Goal: Task Accomplishment & Management: Manage account settings

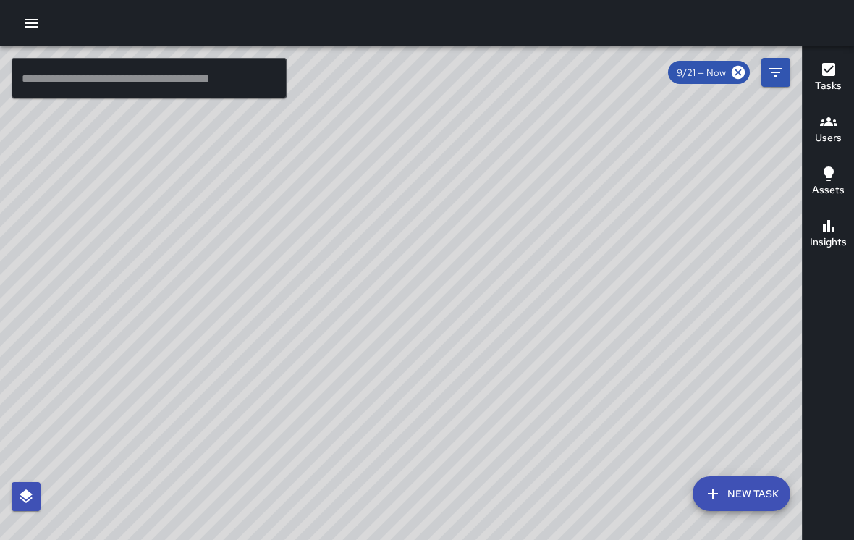
click at [655, 399] on div "© Mapbox © OpenStreetMap Improve this map" at bounding box center [401, 304] width 802 height 516
click at [345, 322] on div "© Mapbox © OpenStreetMap Improve this map" at bounding box center [401, 304] width 802 height 516
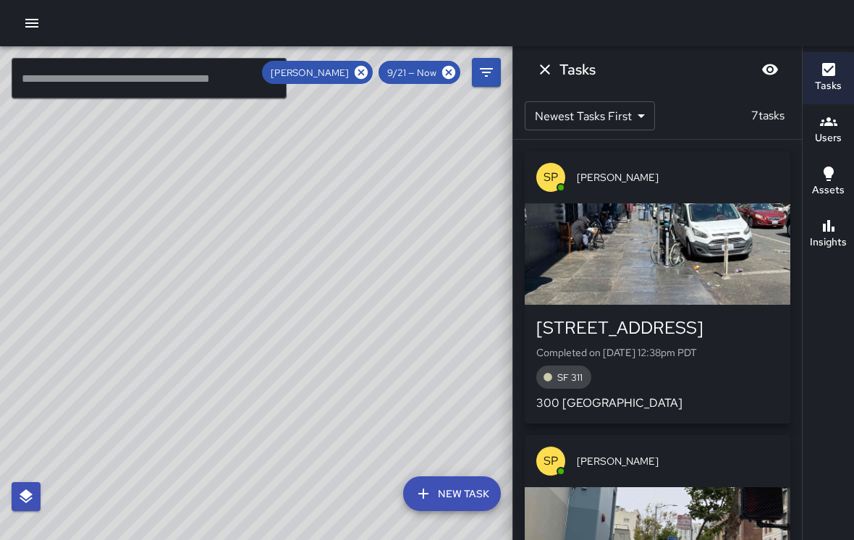
click at [540, 76] on icon "Dismiss" at bounding box center [544, 69] width 17 height 17
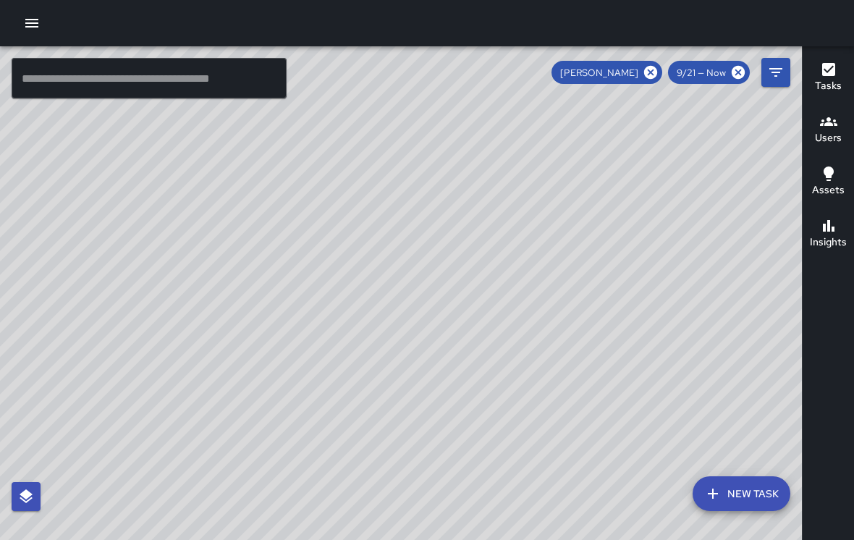
click at [647, 65] on icon at bounding box center [650, 72] width 16 height 16
click at [525, 200] on div "© Mapbox © OpenStreetMap Improve this map" at bounding box center [401, 304] width 802 height 516
click at [438, 103] on div "© Mapbox © OpenStreetMap Improve this map" at bounding box center [401, 304] width 802 height 516
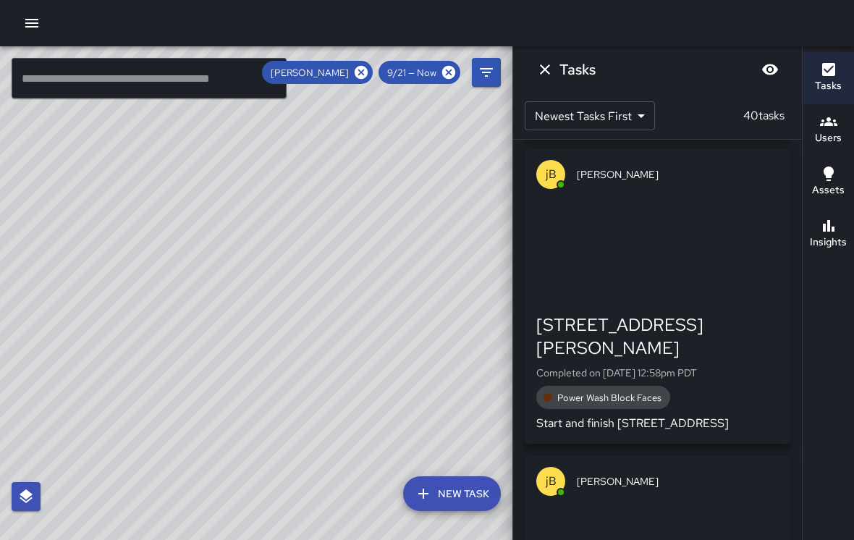
scroll to position [572, 0]
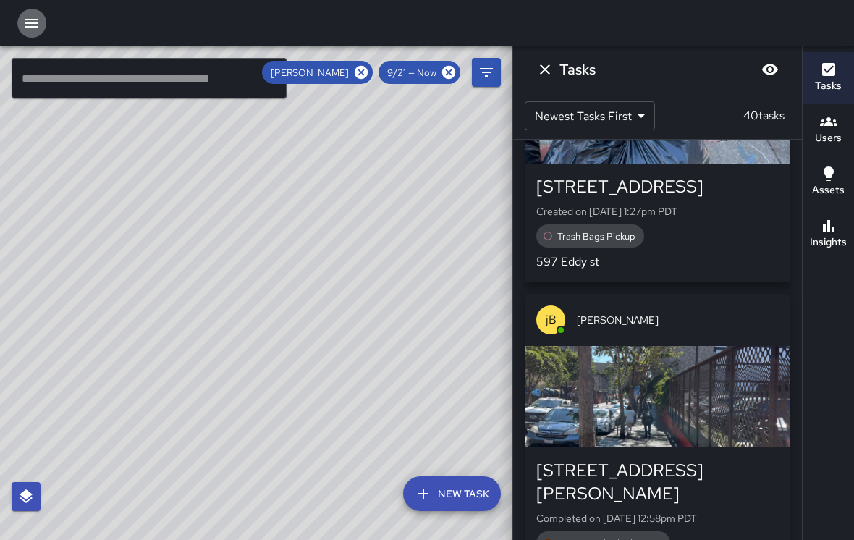
click at [38, 25] on icon "button" at bounding box center [31, 22] width 17 height 17
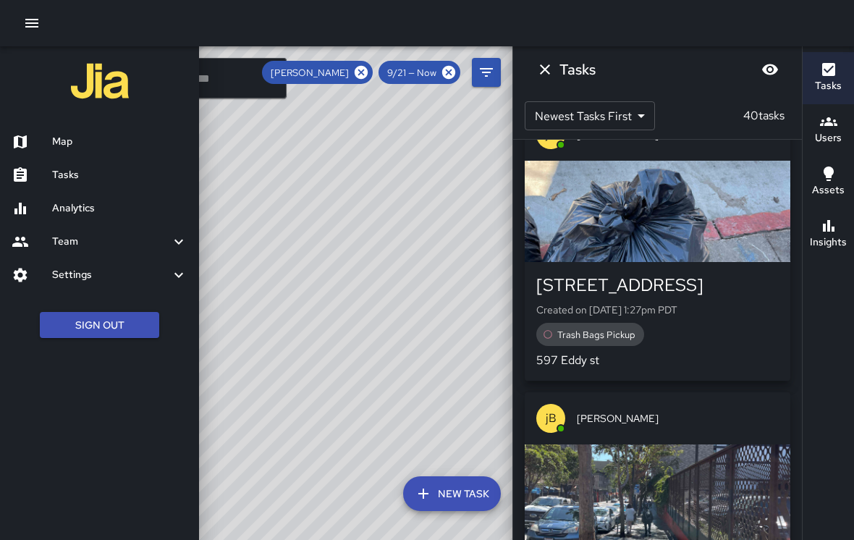
scroll to position [323, 0]
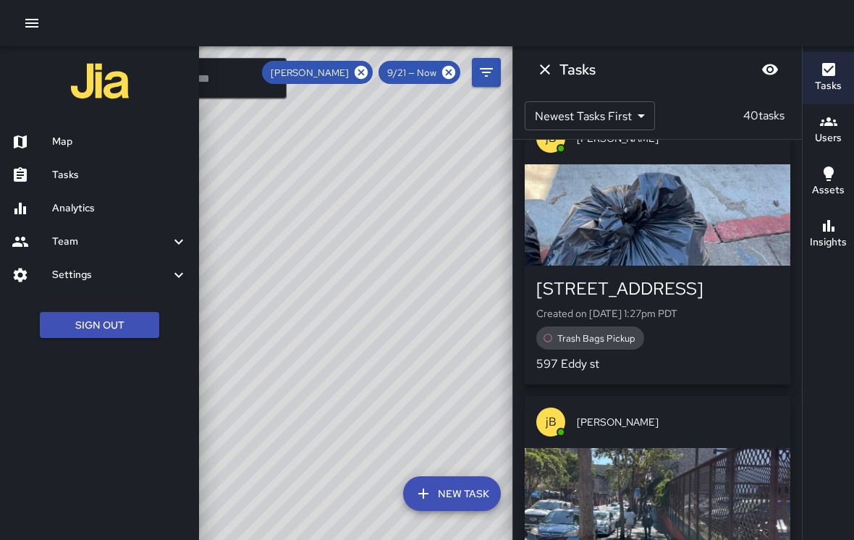
click at [54, 167] on h6 "Tasks" at bounding box center [119, 175] width 135 height 16
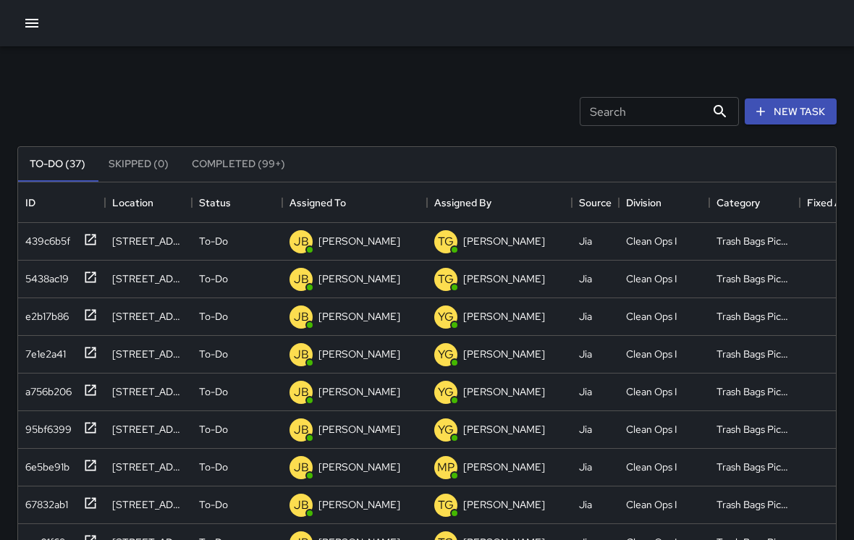
scroll to position [613, 817]
click at [30, 26] on icon "button" at bounding box center [31, 23] width 13 height 9
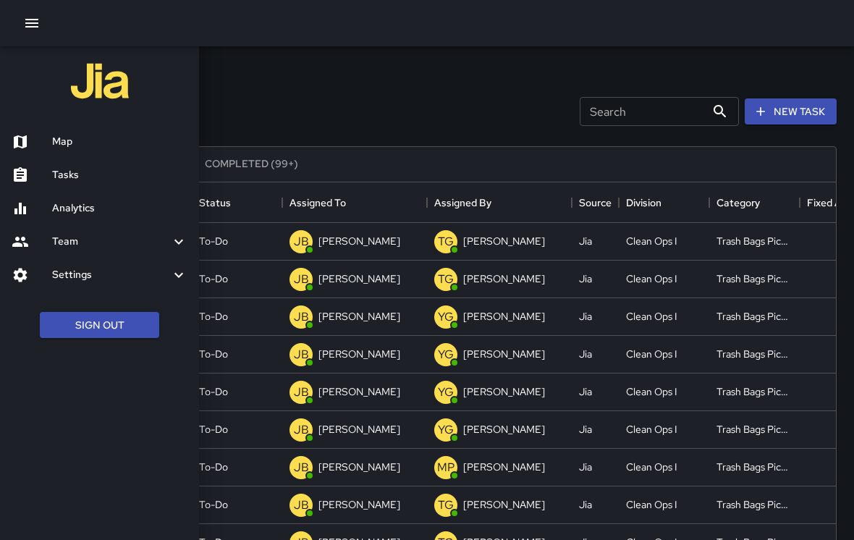
click at [58, 143] on h6 "Map" at bounding box center [119, 142] width 135 height 16
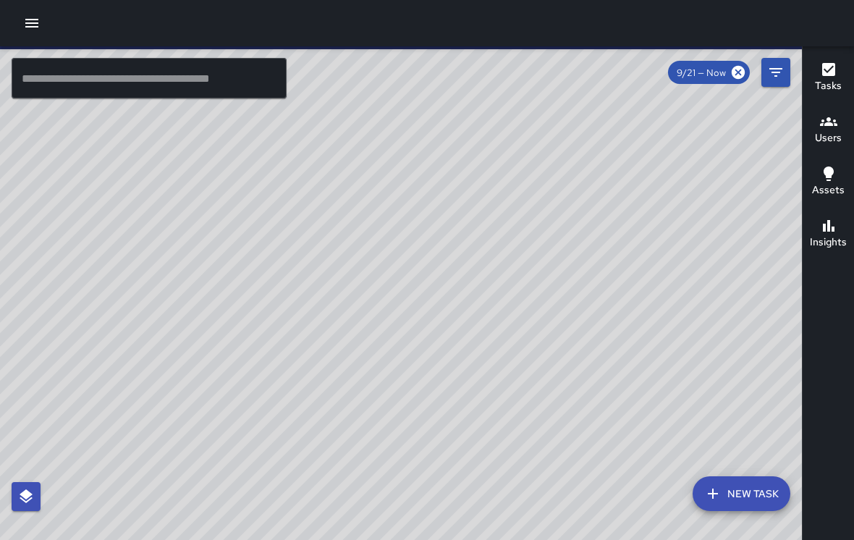
click at [574, 324] on div "© Mapbox © OpenStreetMap Improve this map" at bounding box center [401, 304] width 802 height 516
click at [562, 306] on div "© Mapbox © OpenStreetMap Improve this map" at bounding box center [401, 304] width 802 height 516
click at [521, 226] on div "© Mapbox © OpenStreetMap Improve this map" at bounding box center [401, 304] width 802 height 516
click at [506, 211] on div "© Mapbox © OpenStreetMap Improve this map" at bounding box center [401, 304] width 802 height 516
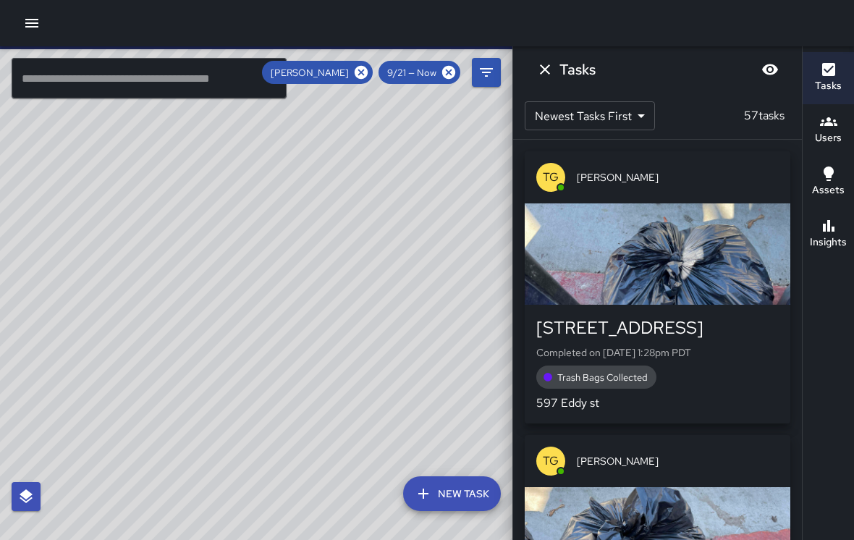
click at [545, 73] on icon "Dismiss" at bounding box center [544, 69] width 17 height 17
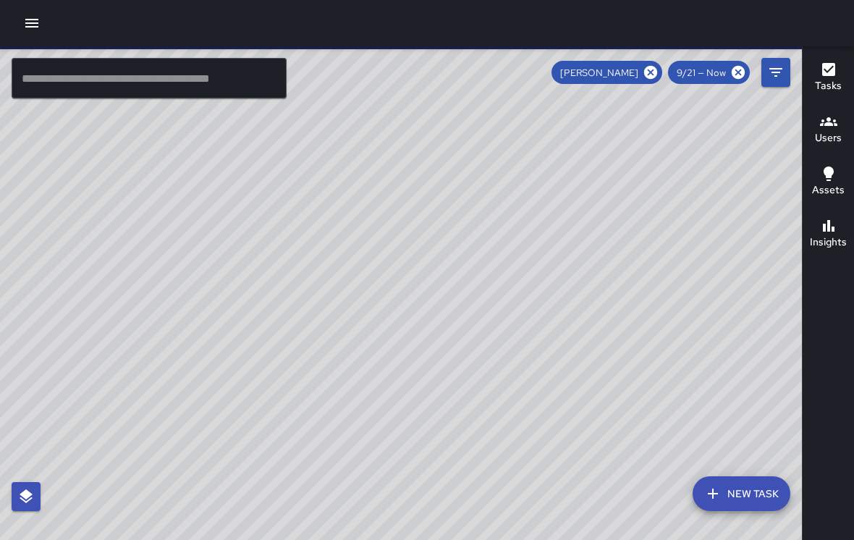
click at [831, 131] on h6 "Users" at bounding box center [828, 138] width 27 height 16
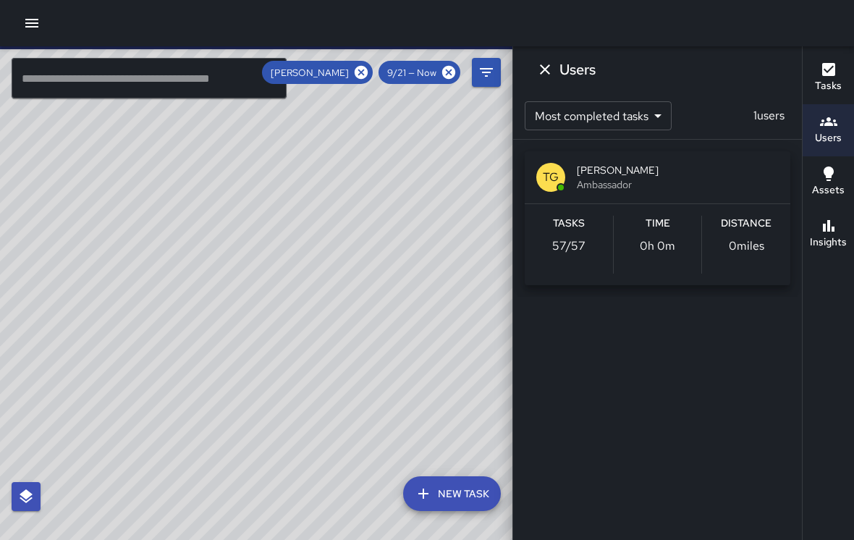
scroll to position [22, 0]
click at [540, 75] on icon "Dismiss" at bounding box center [544, 69] width 17 height 17
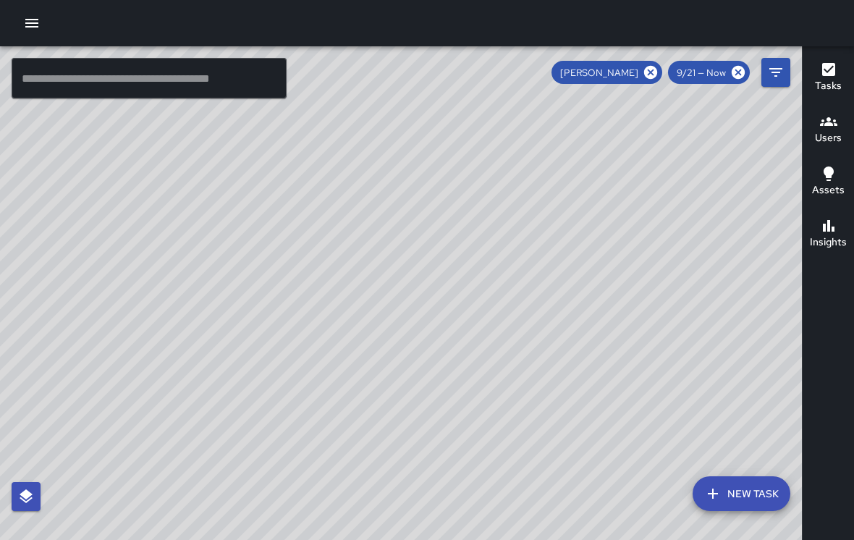
click at [647, 66] on icon at bounding box center [650, 72] width 13 height 13
click at [531, 313] on div "© Mapbox © OpenStreetMap Improve this map" at bounding box center [401, 304] width 802 height 516
click at [827, 130] on h6 "Users" at bounding box center [828, 138] width 27 height 16
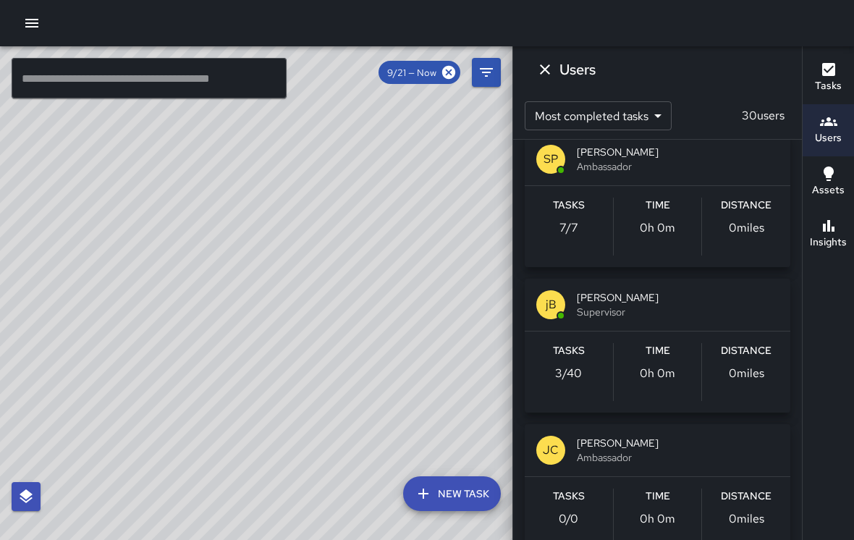
scroll to position [818, 0]
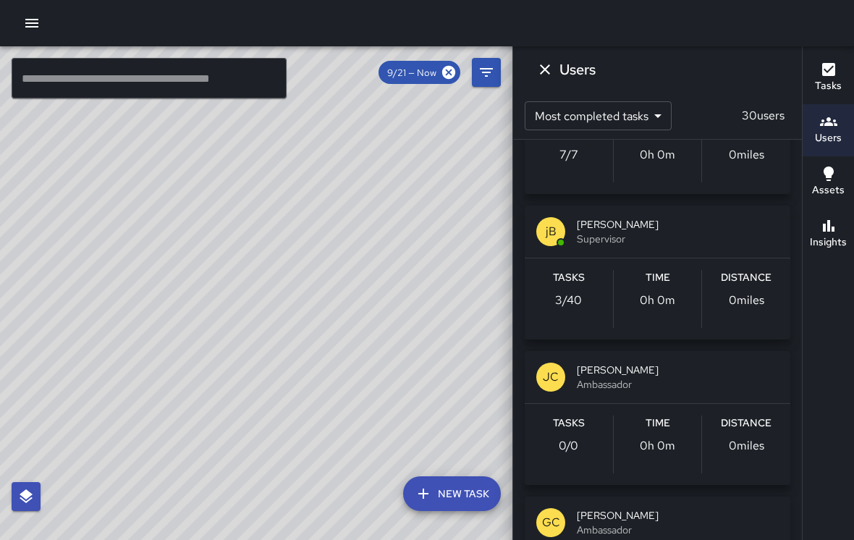
click at [662, 231] on span "Supervisor" at bounding box center [678, 238] width 202 height 14
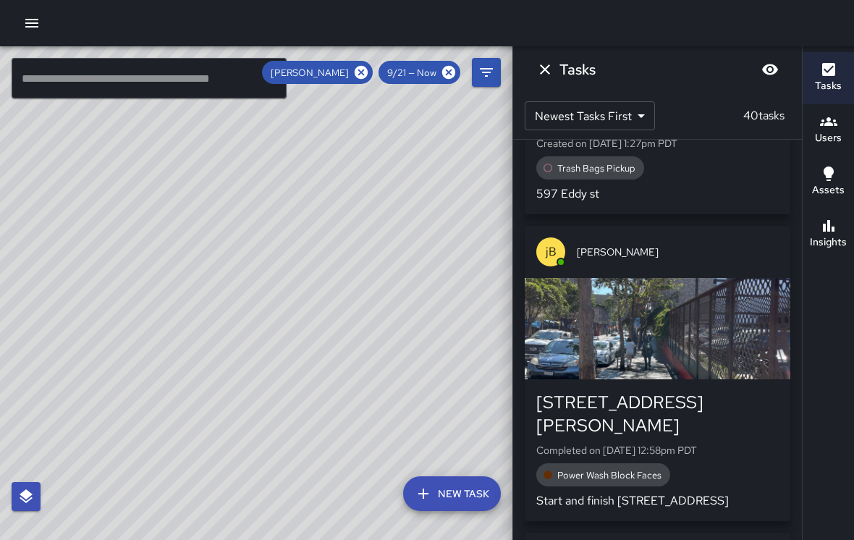
scroll to position [568, 0]
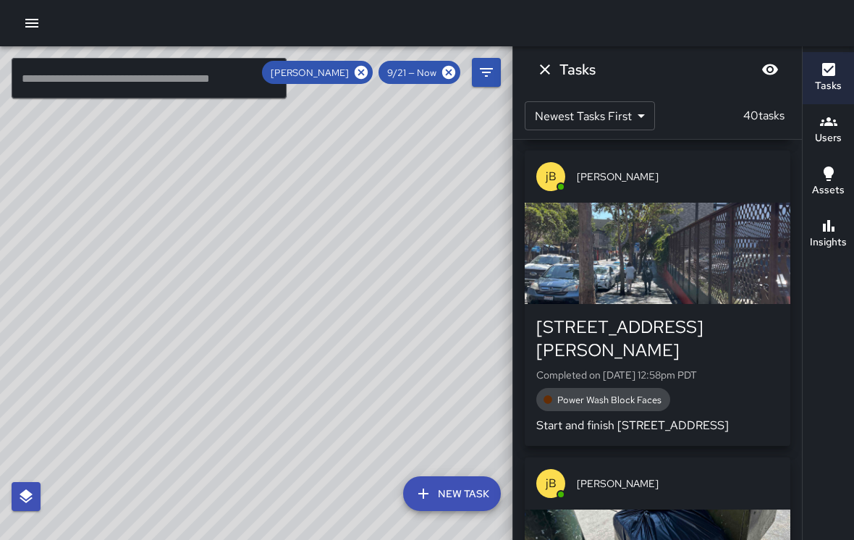
click at [364, 66] on icon at bounding box center [360, 72] width 13 height 13
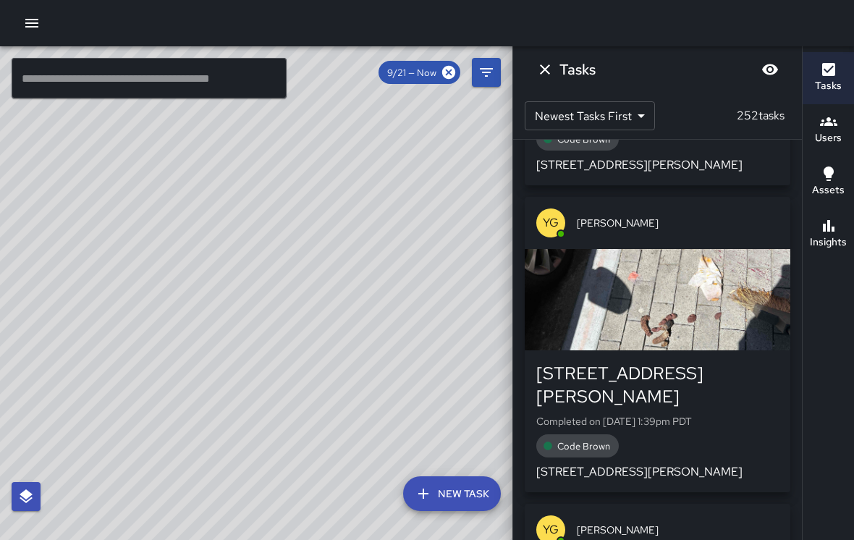
click at [249, 273] on div "© Mapbox © OpenStreetMap Improve this map" at bounding box center [256, 304] width 512 height 516
click at [836, 130] on h6 "Users" at bounding box center [828, 138] width 27 height 16
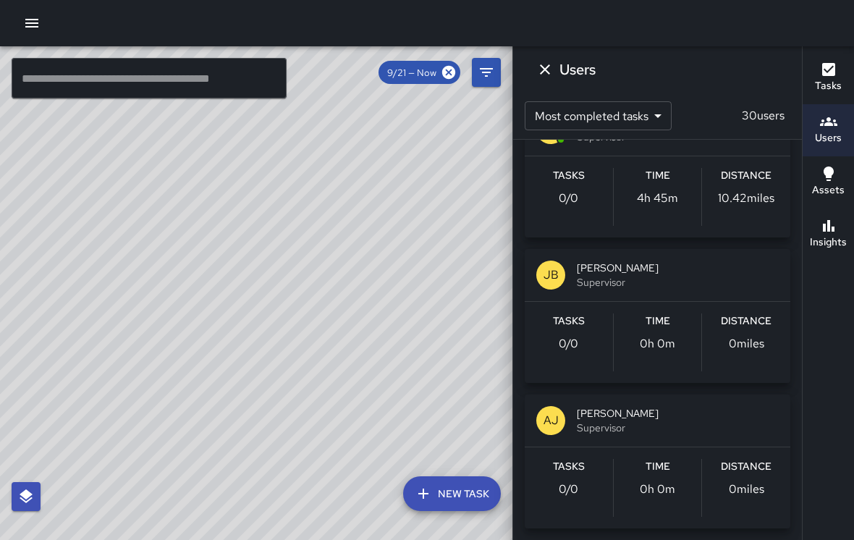
scroll to position [3974, 0]
click at [658, 267] on span "[PERSON_NAME]" at bounding box center [678, 268] width 202 height 14
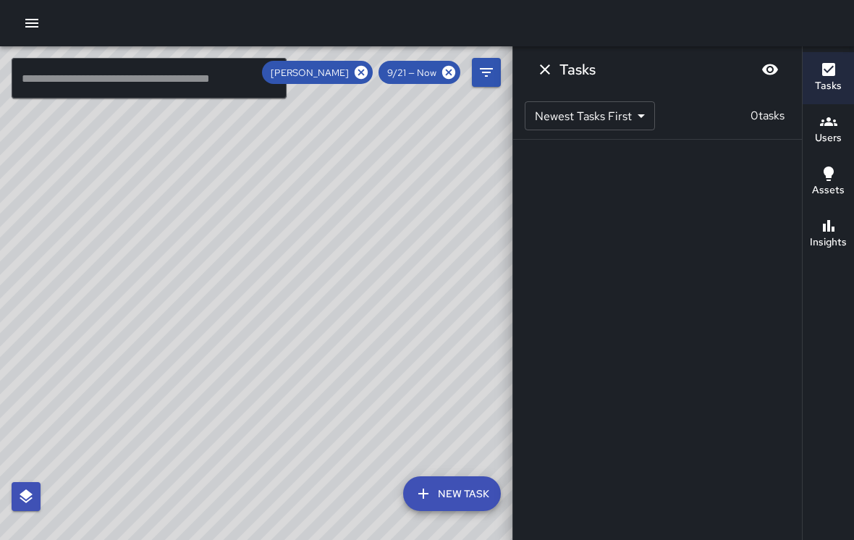
scroll to position [0, 0]
click at [546, 66] on icon "Dismiss" at bounding box center [544, 69] width 17 height 17
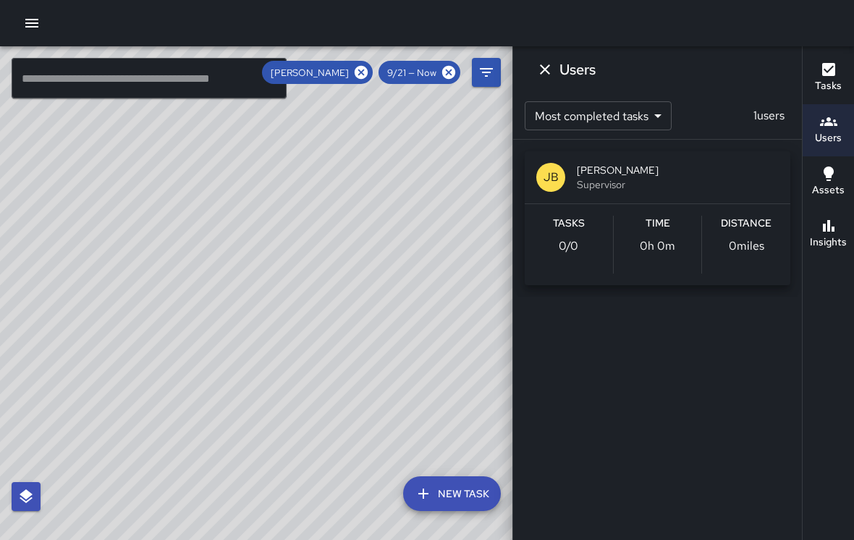
click at [360, 66] on icon at bounding box center [360, 72] width 13 height 13
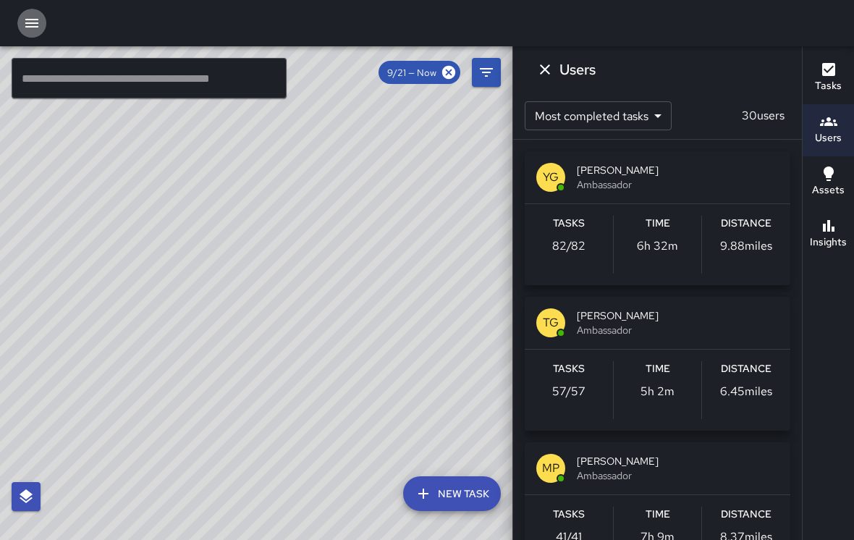
click at [30, 25] on icon "button" at bounding box center [31, 22] width 17 height 17
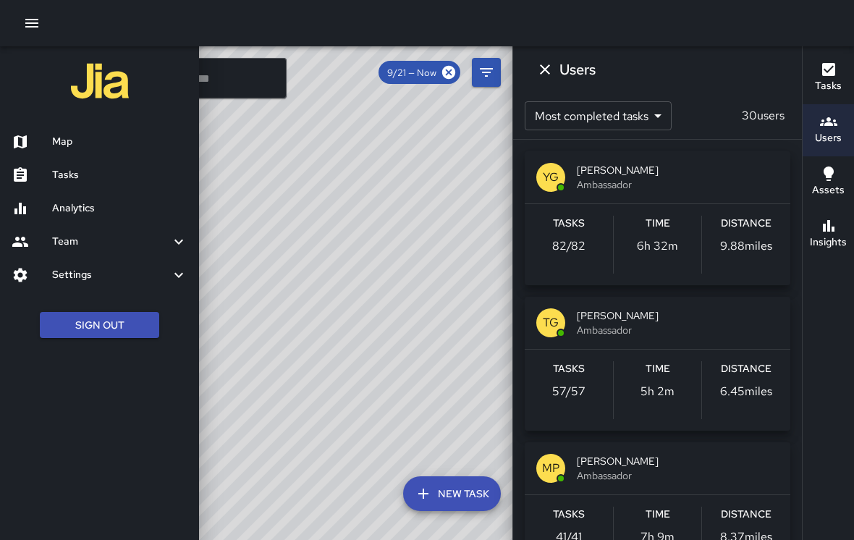
click at [65, 160] on div "Tasks" at bounding box center [99, 174] width 199 height 33
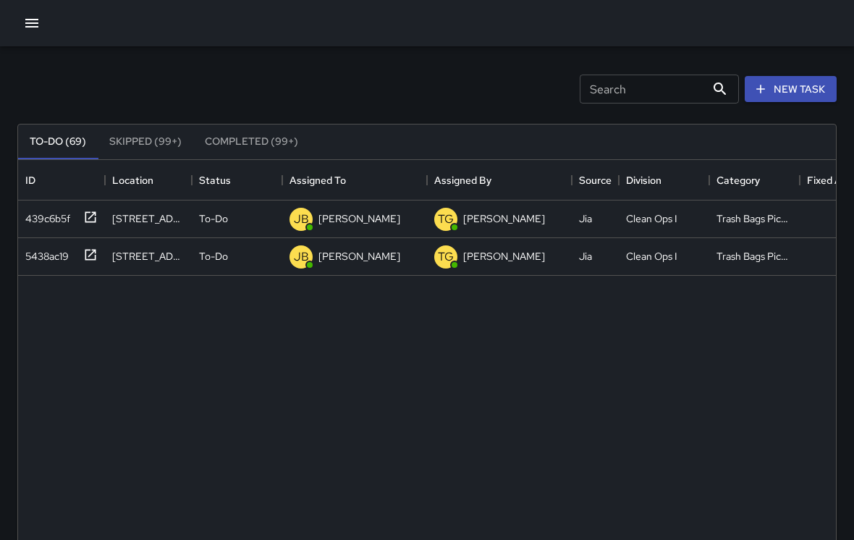
scroll to position [613, 817]
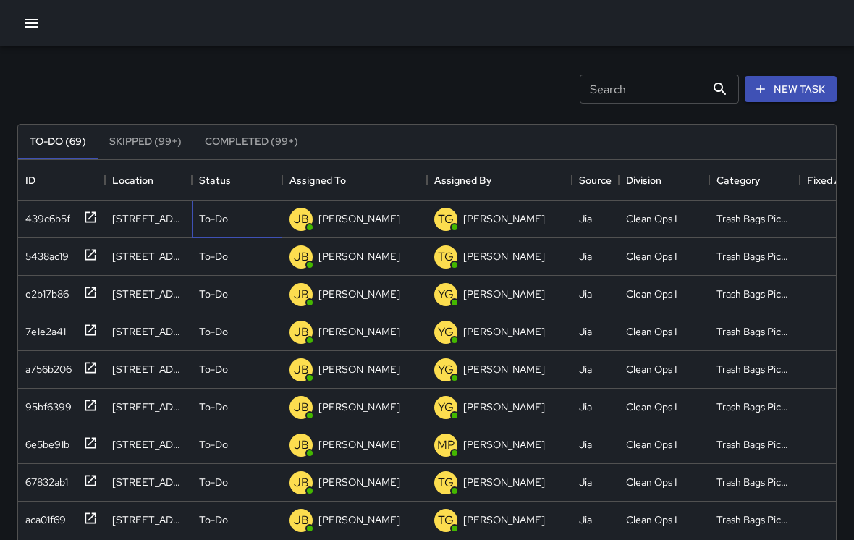
click at [214, 222] on p "To-Do" at bounding box center [213, 218] width 29 height 14
click at [248, 307] on div "To-Do" at bounding box center [237, 295] width 90 height 38
click at [229, 211] on div at bounding box center [427, 270] width 854 height 540
click at [224, 213] on p "To-Do" at bounding box center [213, 218] width 29 height 14
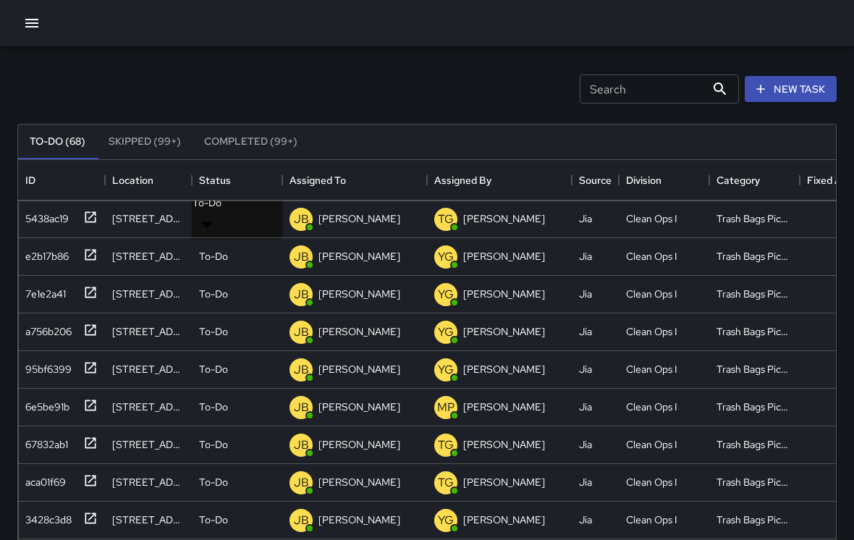
click at [236, 214] on div "To-Do" at bounding box center [237, 218] width 76 height 14
click at [233, 217] on div "To-Do" at bounding box center [237, 218] width 76 height 14
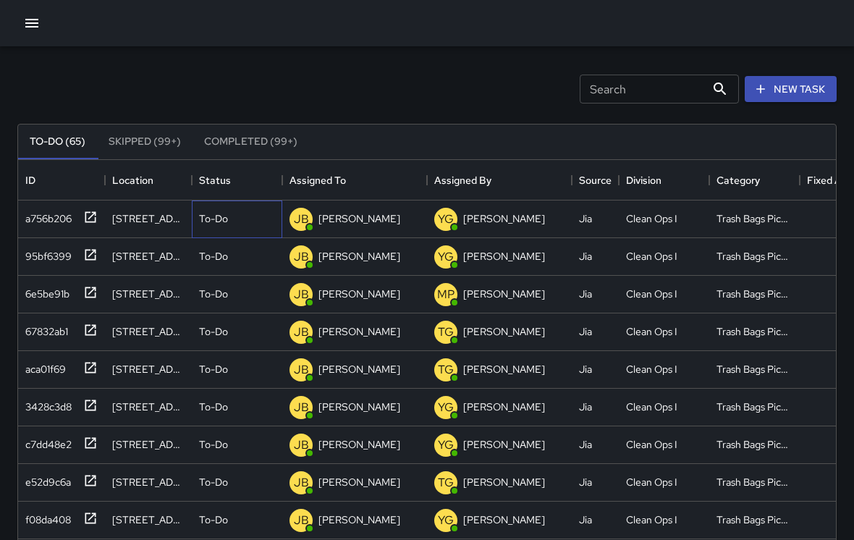
click at [236, 216] on div "To-Do" at bounding box center [237, 218] width 76 height 14
click at [234, 208] on div "To-Do" at bounding box center [237, 219] width 90 height 38
click at [239, 208] on div "To-Do" at bounding box center [237, 219] width 90 height 38
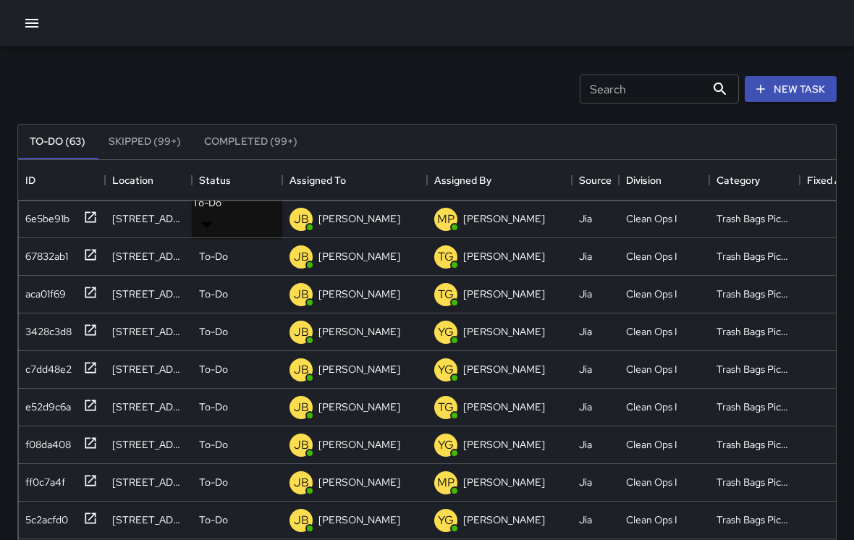
click at [237, 221] on div "To-Do" at bounding box center [237, 218] width 76 height 14
click at [234, 217] on div "To-Do" at bounding box center [237, 218] width 76 height 14
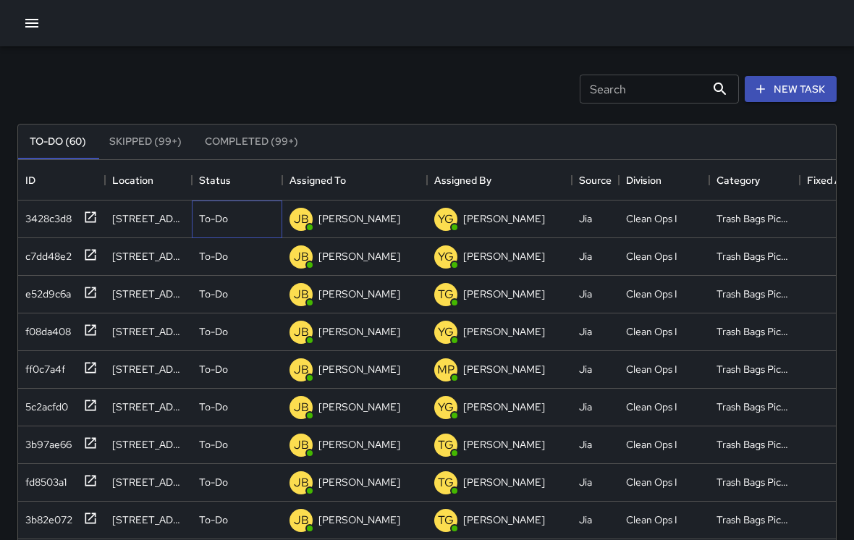
click at [207, 211] on div "To-Do" at bounding box center [237, 218] width 76 height 14
